Goal: Find specific page/section: Find specific page/section

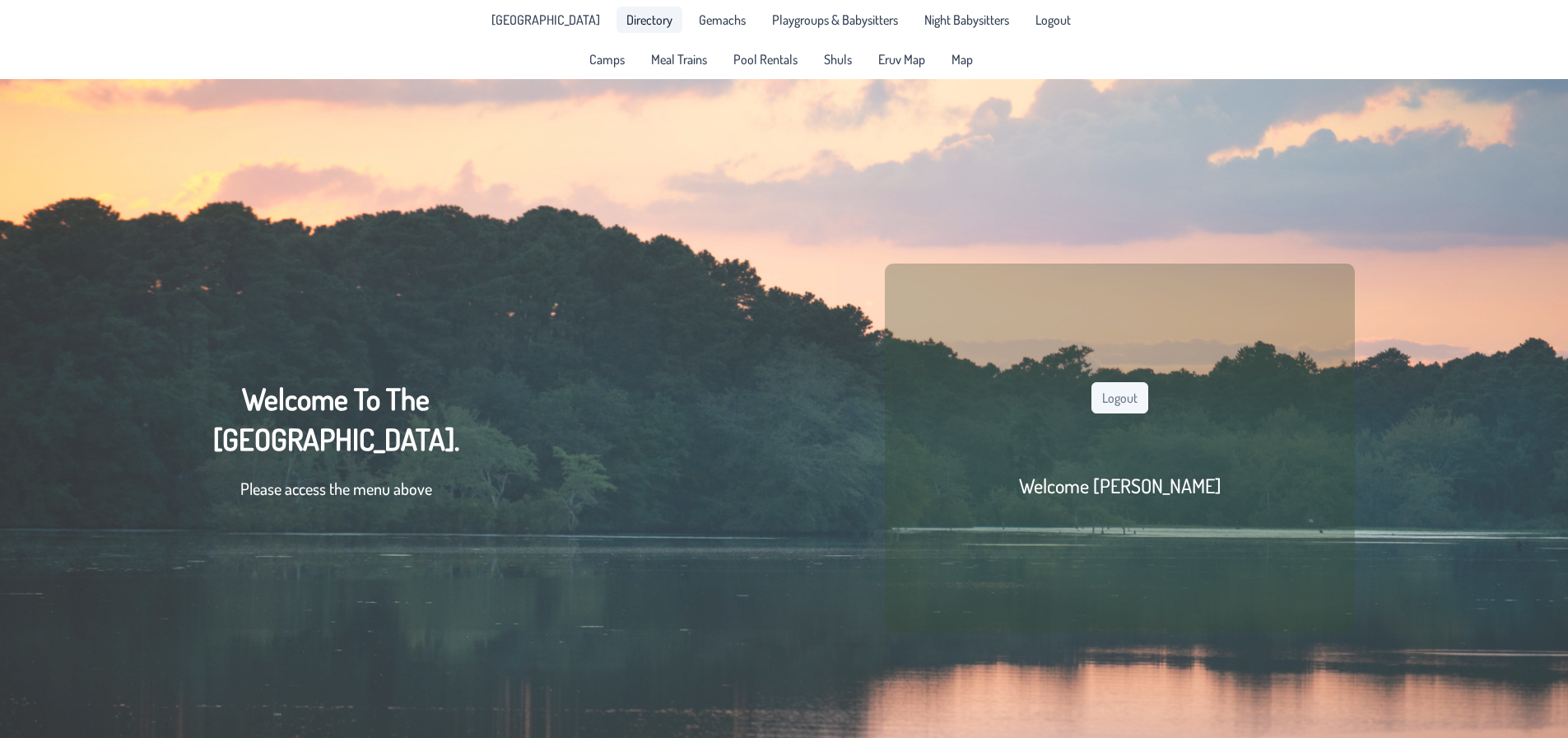
click at [626, 23] on span "Directory" at bounding box center [649, 19] width 46 height 13
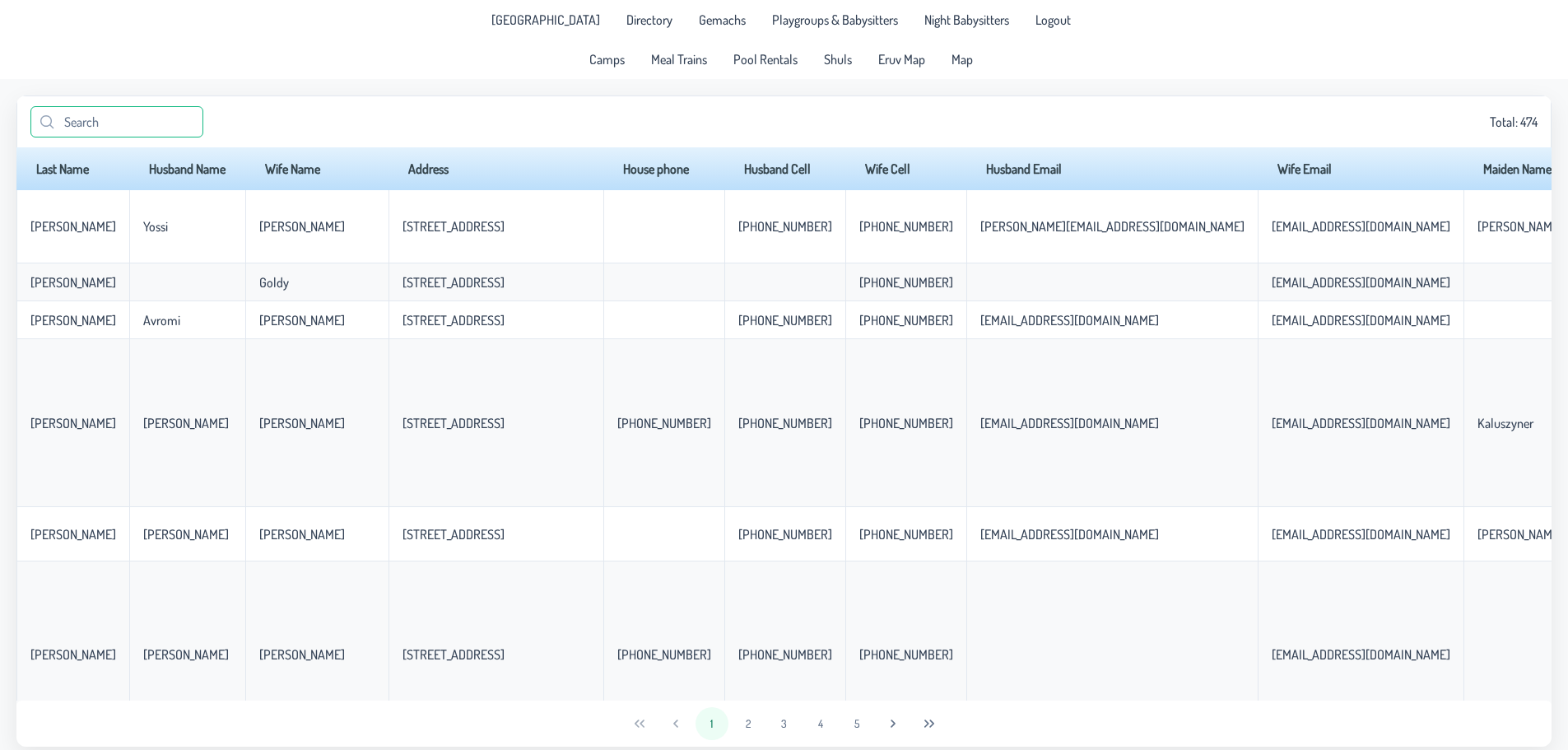
click at [122, 114] on input "text" at bounding box center [117, 121] width 173 height 31
paste input "[PERSON_NAME]"
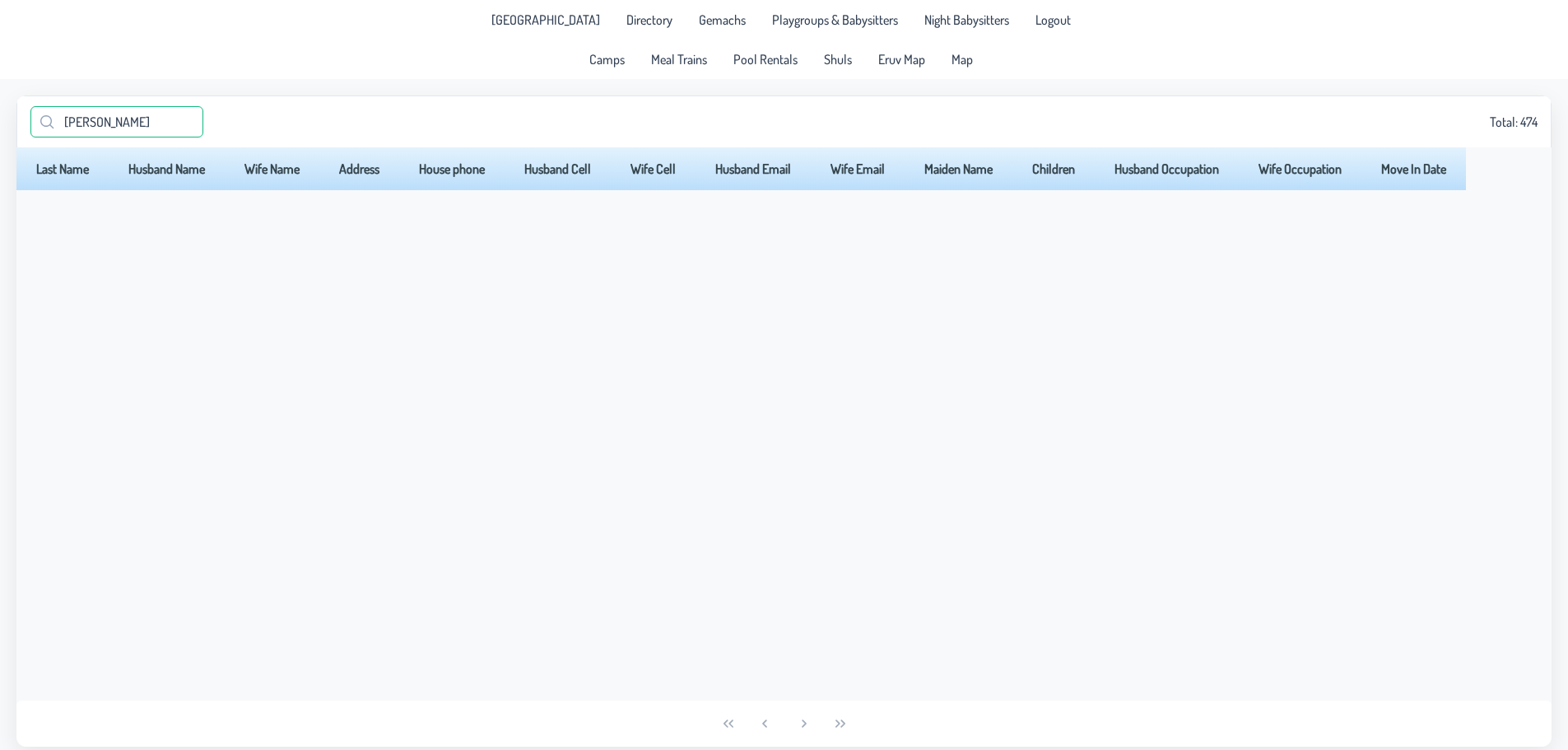
drag, startPoint x: 97, startPoint y: 122, endPoint x: -6, endPoint y: 121, distance: 103.0
click at [0, 121] on html "[GEOGRAPHIC_DATA] Directory Gemachs Playgroups & Babysitters Night Babysitters …" at bounding box center [784, 375] width 1568 height 750
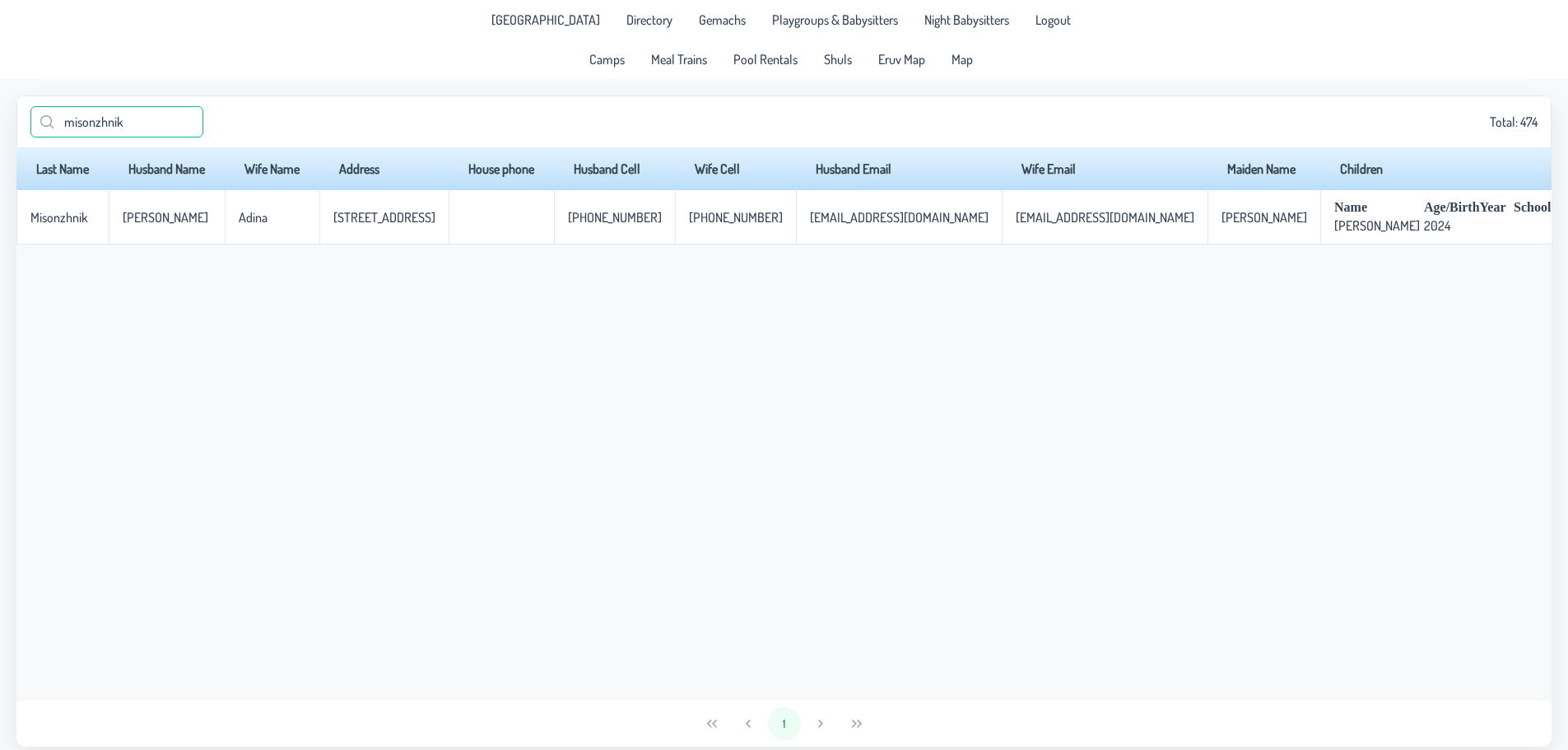
click at [156, 123] on input "misonzhnik" at bounding box center [117, 121] width 173 height 31
type input "8247"
